Goal: Task Accomplishment & Management: Manage account settings

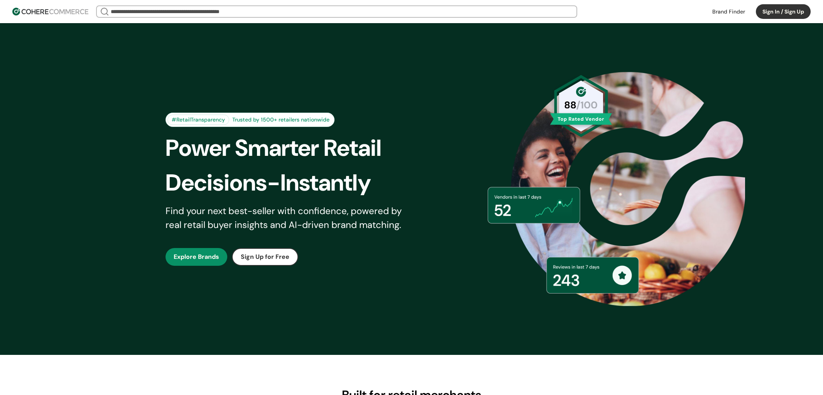
click at [767, 14] on button "Sign In / Sign Up" at bounding box center [783, 11] width 55 height 15
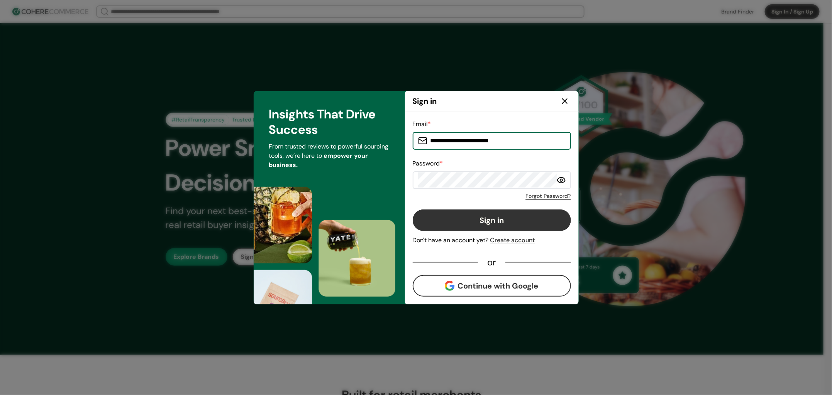
click at [470, 144] on input "**********" at bounding box center [496, 140] width 138 height 15
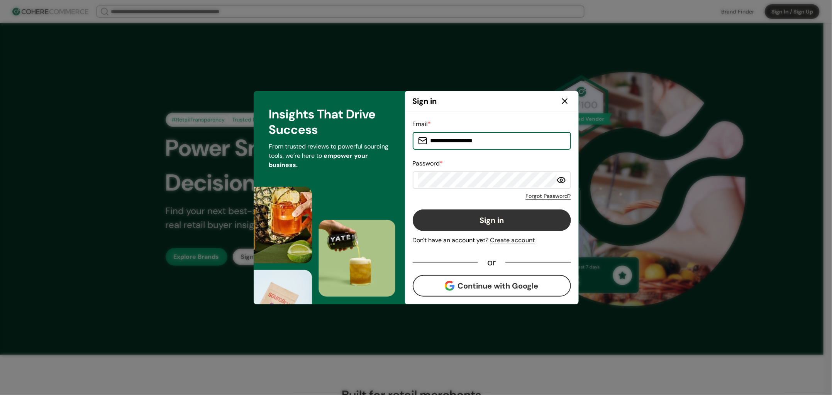
type input "**********"
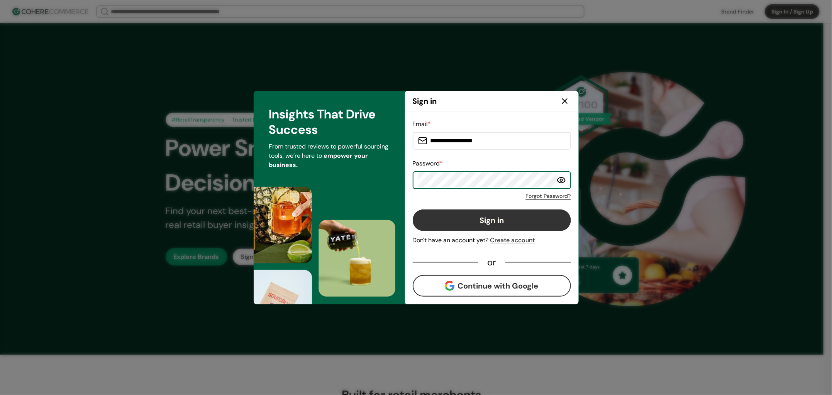
click at [413, 210] on button "Sign in" at bounding box center [492, 221] width 158 height 22
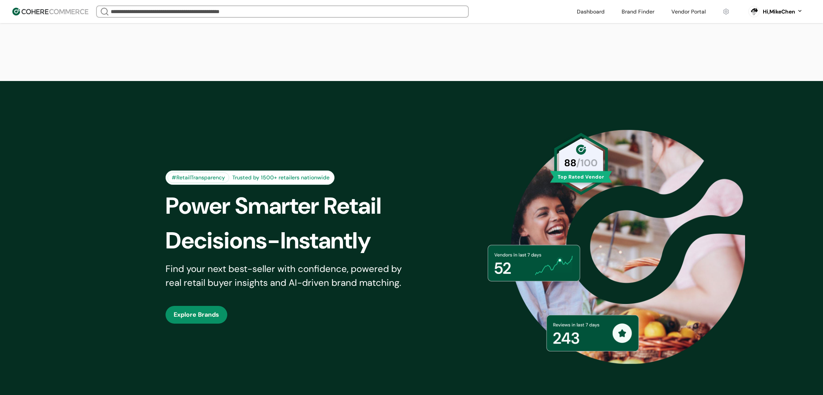
click at [689, 13] on link at bounding box center [689, 12] width 44 height 12
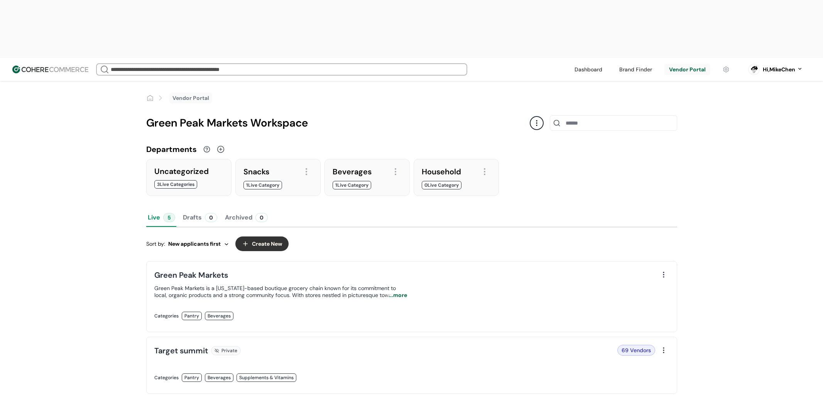
click at [472, 345] on div "69 Vendors" at bounding box center [536, 350] width 239 height 11
click at [357, 386] on link at bounding box center [280, 386] width 253 height 0
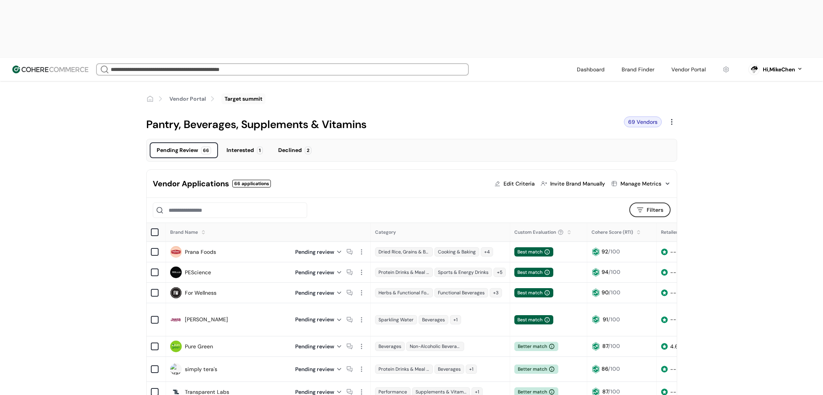
click at [651, 203] on button "Filters" at bounding box center [650, 210] width 41 height 15
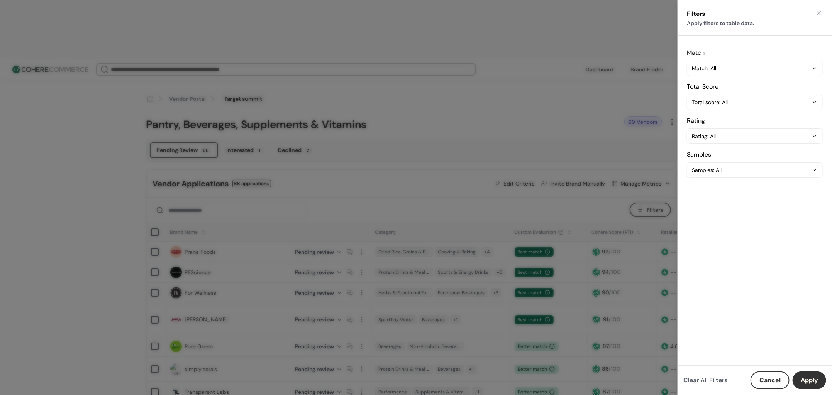
click at [817, 12] on button "button" at bounding box center [819, 13] width 8 height 8
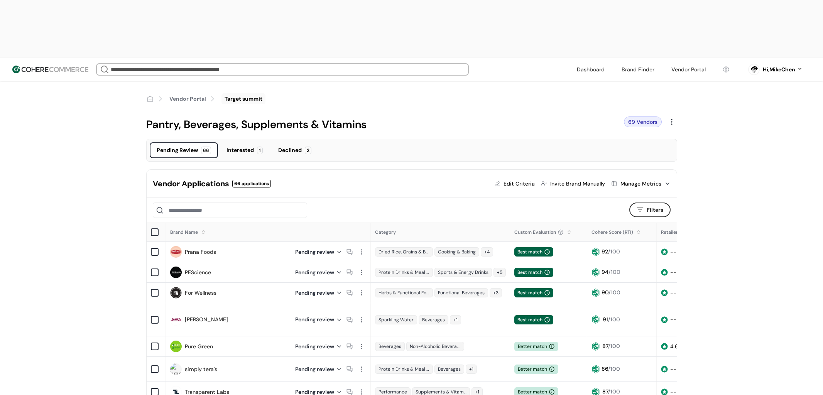
click at [584, 180] on div "Invite Brand Manually" at bounding box center [577, 184] width 55 height 8
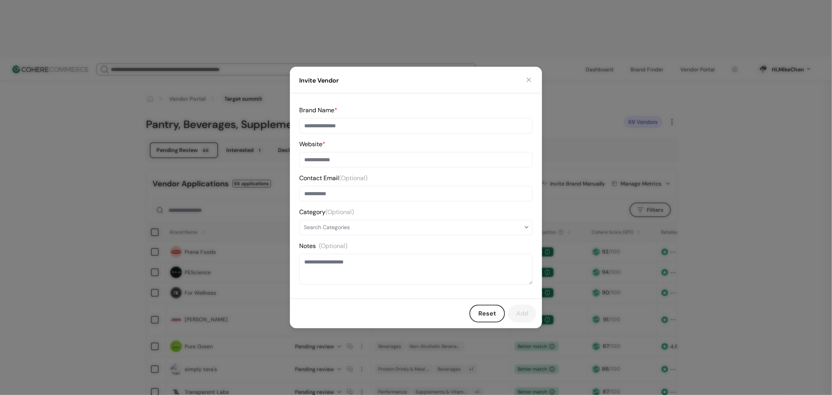
click at [532, 78] on button "button" at bounding box center [529, 80] width 8 height 8
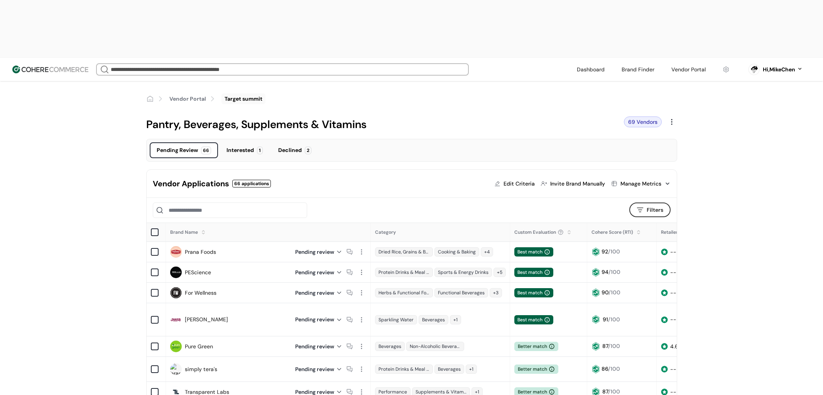
click at [639, 176] on div "Manage Metrics" at bounding box center [640, 183] width 59 height 15
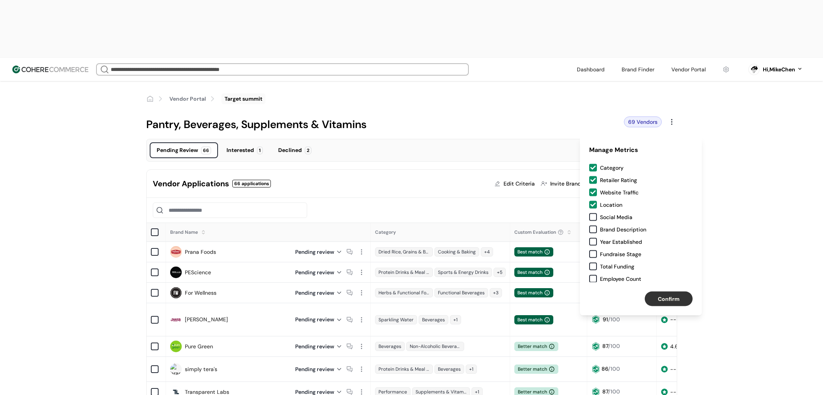
click at [518, 180] on div "Edit Criteria" at bounding box center [519, 184] width 31 height 8
type input "**"
type input "****"
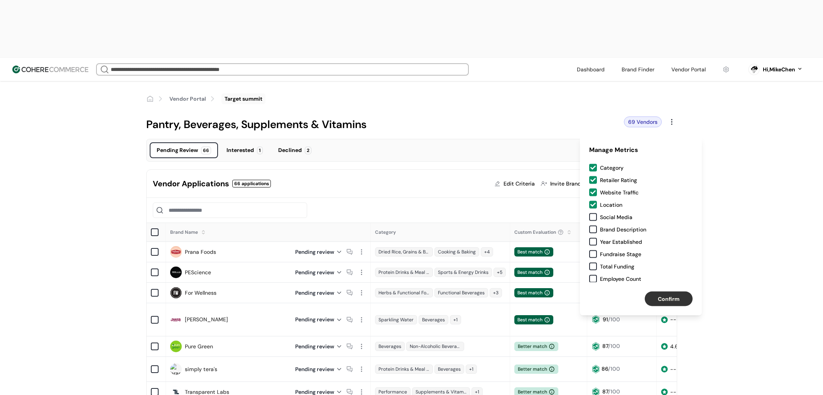
type input "****"
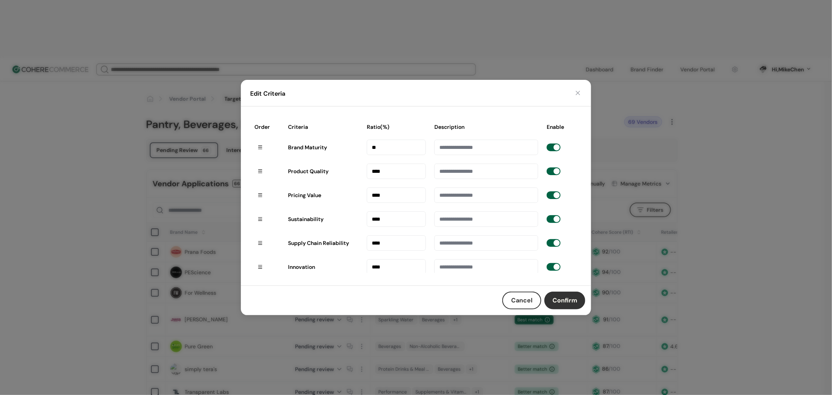
click at [580, 94] on button "button" at bounding box center [578, 93] width 8 height 8
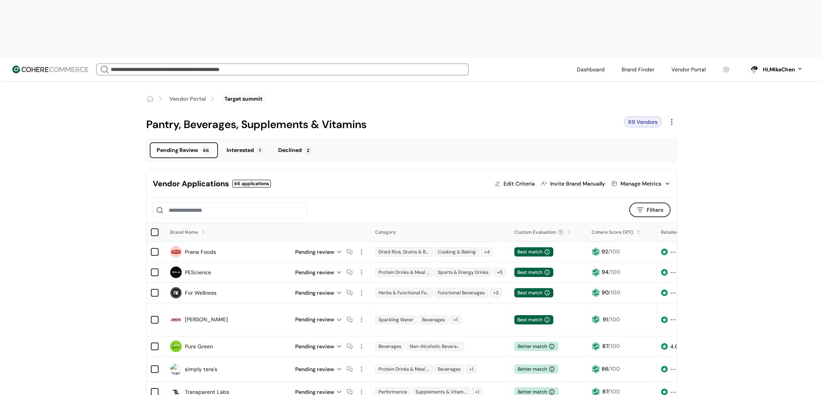
click at [521, 180] on div "Edit Criteria" at bounding box center [519, 184] width 31 height 8
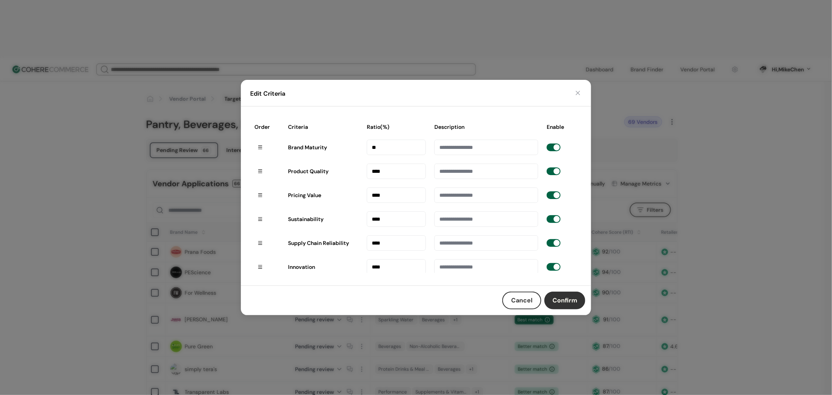
click at [576, 94] on button "button" at bounding box center [578, 93] width 8 height 8
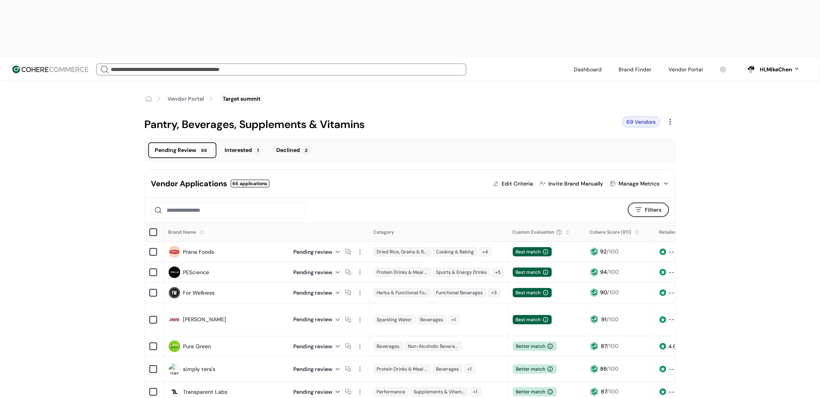
click at [668, 117] on div at bounding box center [670, 122] width 11 height 11
click at [674, 84] on div "Edit" at bounding box center [690, 81] width 46 height 15
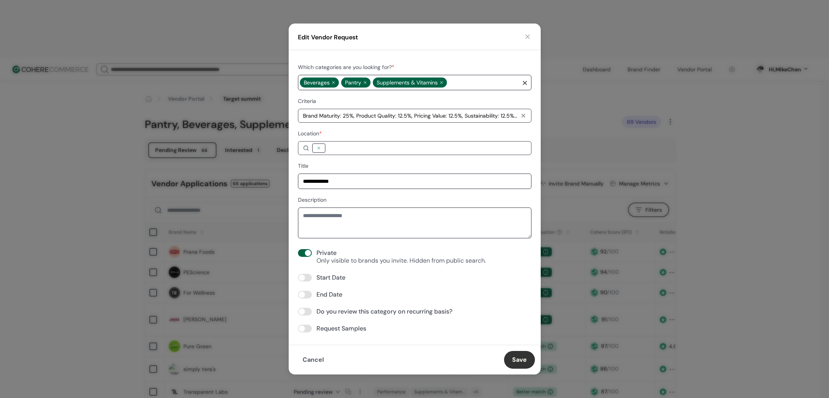
click at [528, 39] on button "button" at bounding box center [528, 37] width 8 height 8
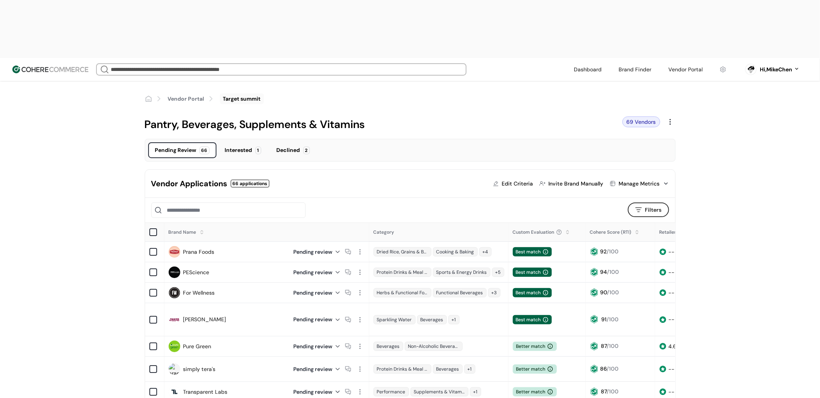
click at [673, 117] on div at bounding box center [670, 122] width 11 height 11
click at [521, 180] on div "Edit Criteria" at bounding box center [517, 184] width 31 height 8
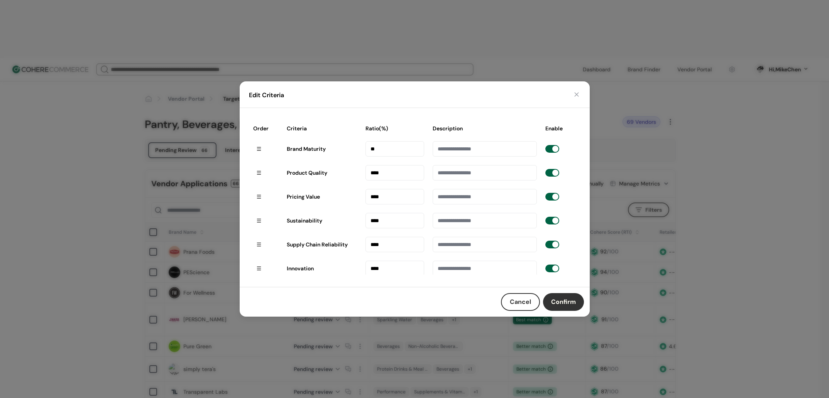
click at [577, 91] on button "button" at bounding box center [577, 95] width 8 height 8
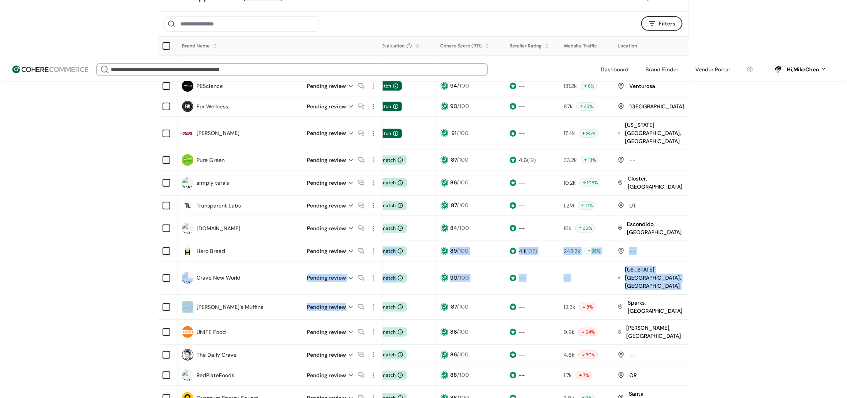
scroll to position [185, 0]
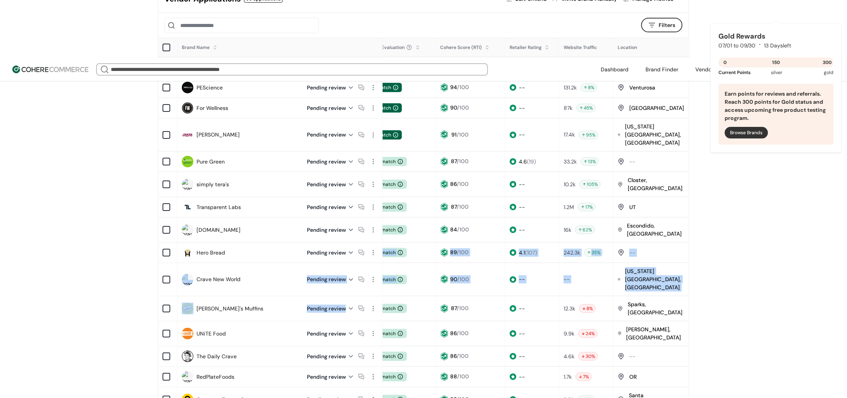
click at [803, 66] on div "Hi, MikeChen" at bounding box center [803, 70] width 32 height 8
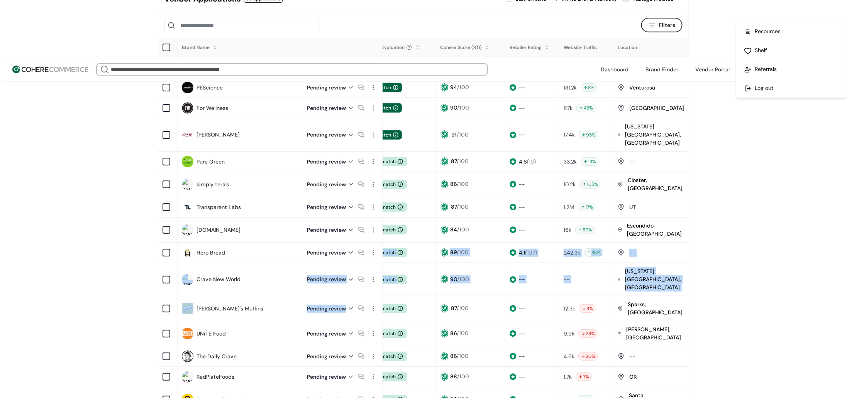
click at [803, 66] on div "Hi, MikeChen" at bounding box center [803, 70] width 32 height 8
click at [804, 66] on div "Hi, MikeChen" at bounding box center [803, 70] width 32 height 8
click at [762, 91] on link at bounding box center [792, 88] width 110 height 19
